Goal: Navigation & Orientation: Find specific page/section

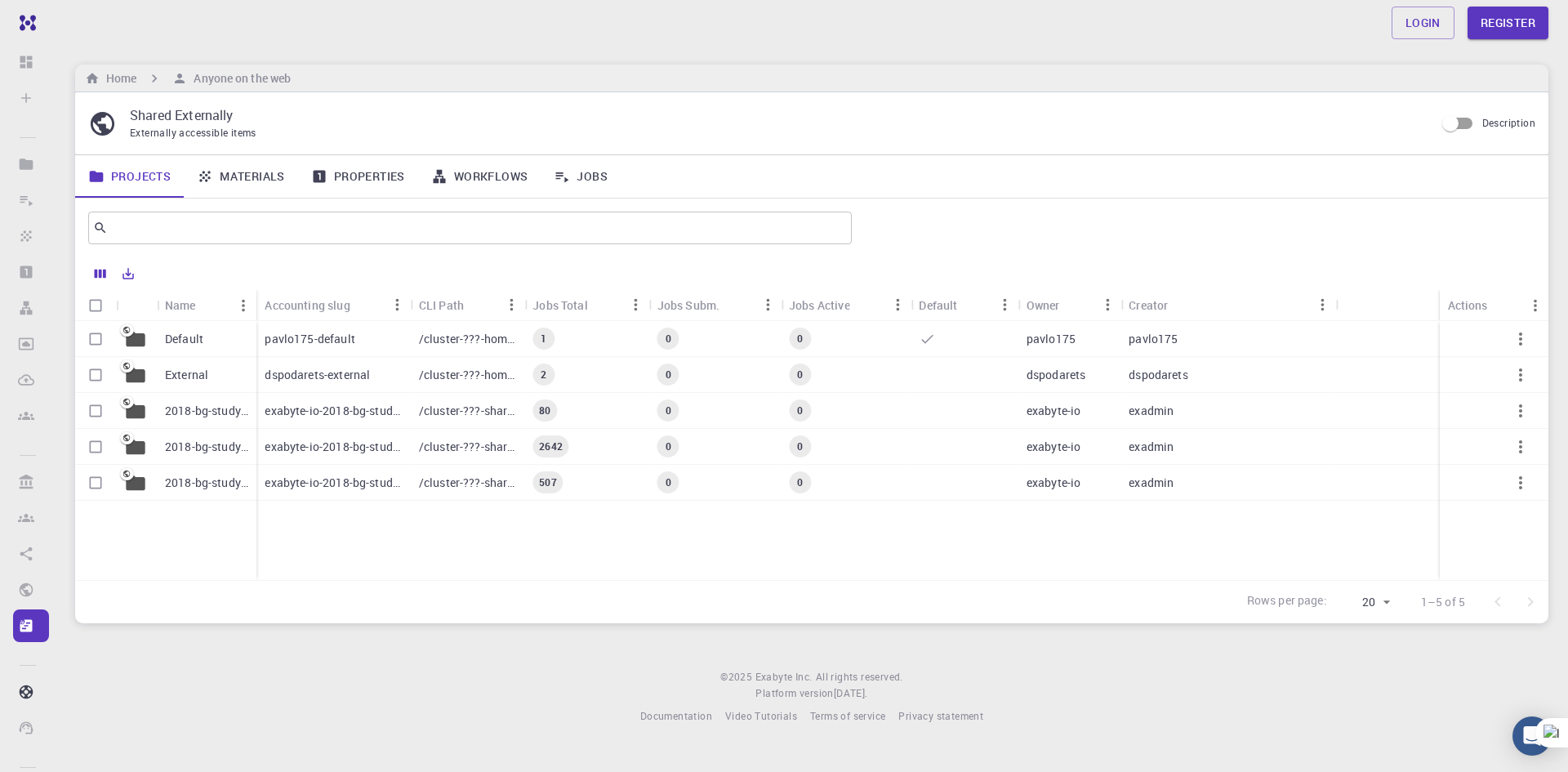
click at [196, 448] on p "2018-bg-study-phase-III" at bounding box center [206, 447] width 83 height 17
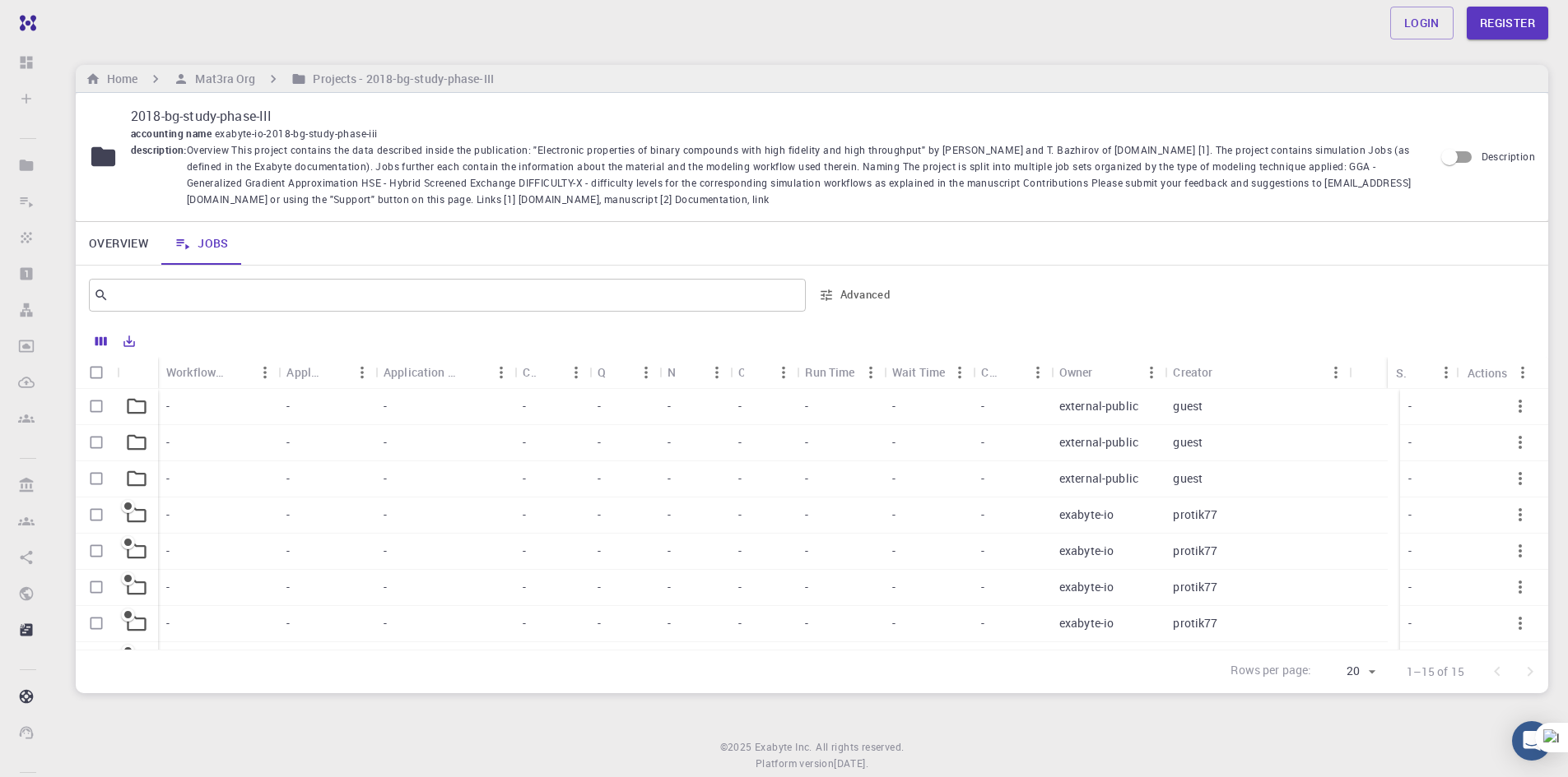
click at [122, 90] on div "Home Mat3ra Org Projects - 2018-bg-study-phase-III" at bounding box center [812, 79] width 1473 height 28
click at [120, 76] on h6 "Home" at bounding box center [119, 78] width 37 height 18
